Goal: Task Accomplishment & Management: Use online tool/utility

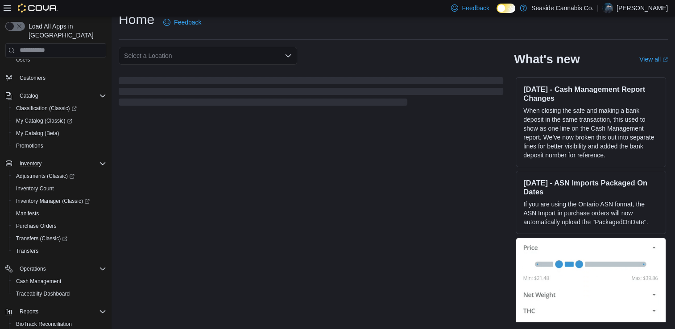
scroll to position [110, 0]
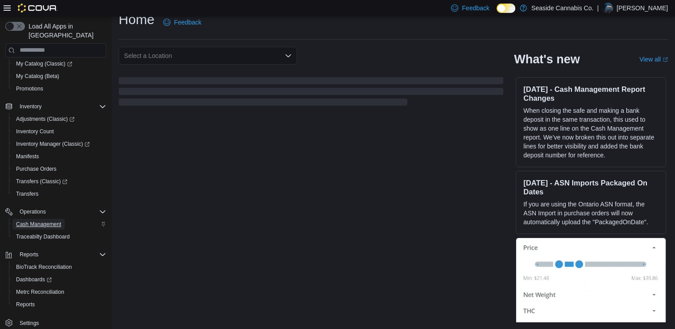
click at [44, 221] on span "Cash Management" at bounding box center [38, 224] width 45 height 7
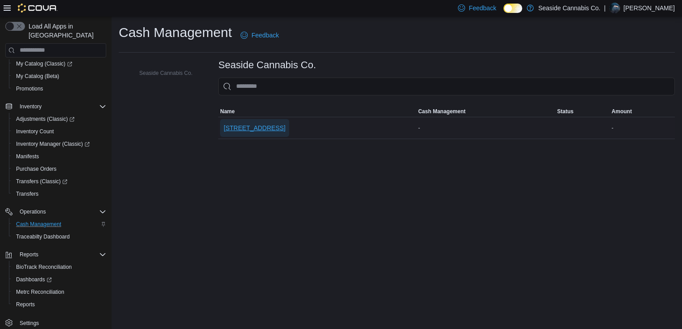
click at [263, 125] on span "[STREET_ADDRESS]" at bounding box center [255, 128] width 62 height 9
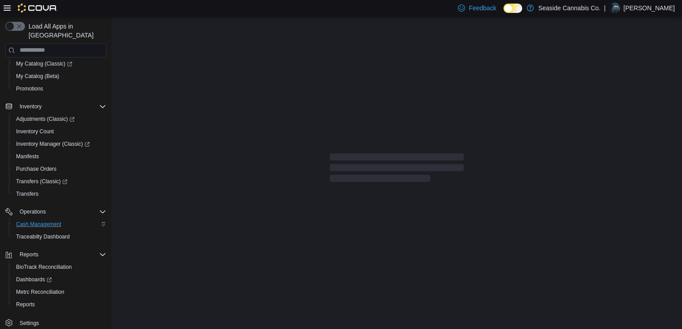
click at [263, 125] on div at bounding box center [397, 170] width 570 height 306
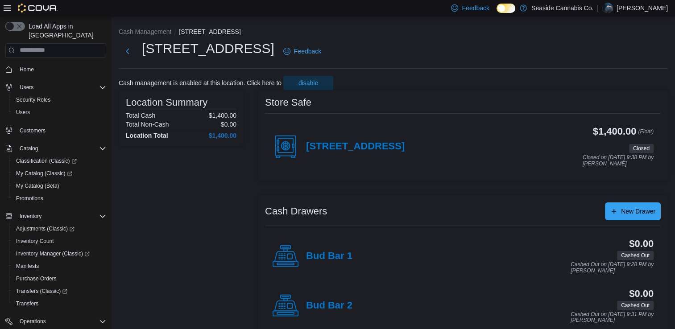
click at [380, 153] on div "[STREET_ADDRESS]" at bounding box center [338, 146] width 133 height 27
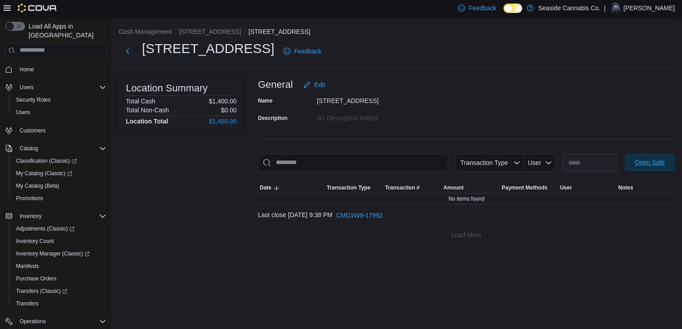
click at [648, 162] on span "Open Safe" at bounding box center [650, 162] width 30 height 9
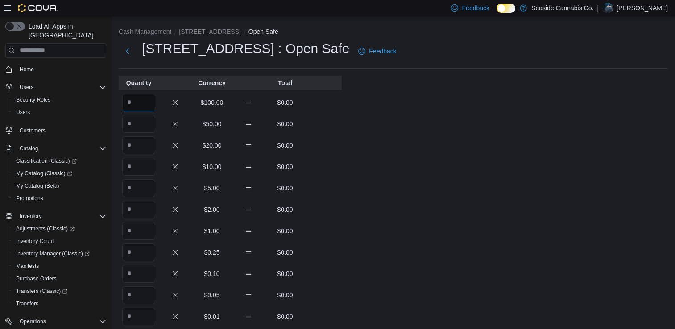
click at [142, 109] on input "Quantity" at bounding box center [138, 103] width 33 height 18
click at [425, 159] on div "Cash Management [GEOGRAPHIC_DATA] Open Safe [GEOGRAPHIC_DATA] : Open Safe Feedb…" at bounding box center [394, 249] width 564 height 465
drag, startPoint x: 132, startPoint y: 100, endPoint x: 120, endPoint y: 103, distance: 12.3
click at [120, 103] on div "* $100.00 $200.00" at bounding box center [230, 103] width 223 height 18
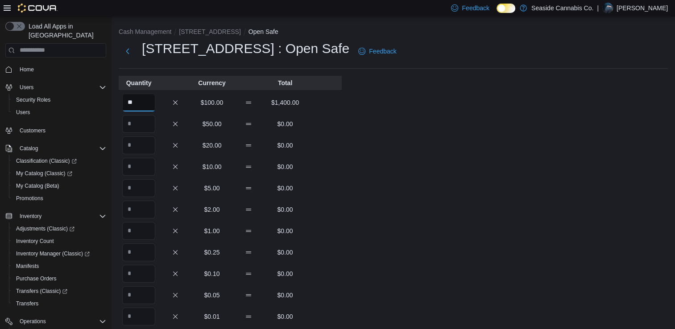
type input "**"
click at [404, 156] on div "Cash Management [GEOGRAPHIC_DATA] Open Safe [GEOGRAPHIC_DATA] : Open Safe Feedb…" at bounding box center [394, 249] width 564 height 465
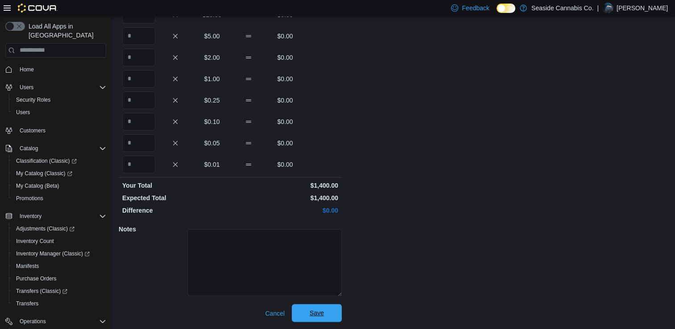
click at [311, 319] on span "Save" at bounding box center [316, 313] width 39 height 18
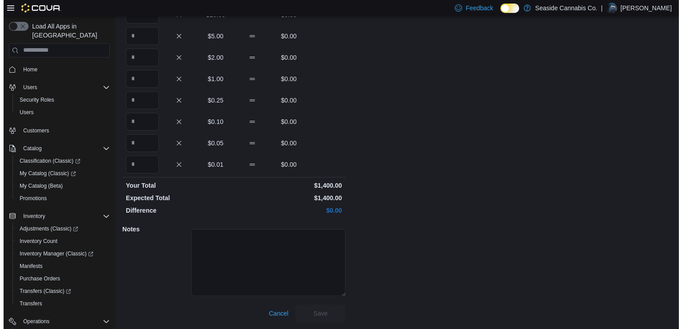
scroll to position [0, 0]
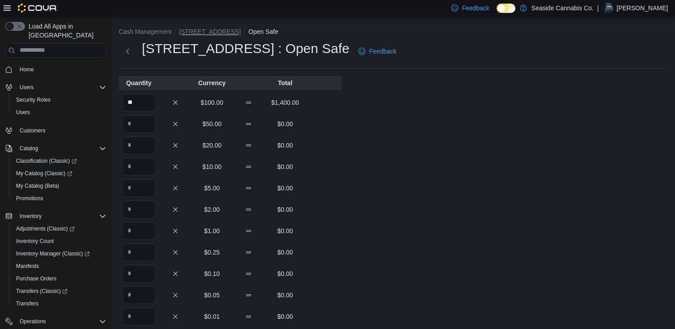
click at [208, 35] on button "[STREET_ADDRESS]" at bounding box center [210, 31] width 62 height 7
